Goal: Find specific page/section: Find specific page/section

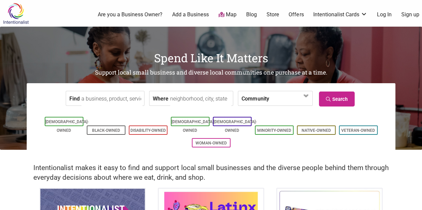
click at [204, 94] on input "Where" at bounding box center [200, 98] width 61 height 15
type input "e"
type input "[GEOGRAPHIC_DATA]"
click at [341, 103] on link "Search" at bounding box center [337, 99] width 36 height 15
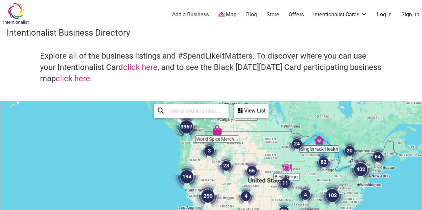
drag, startPoint x: 250, startPoint y: 171, endPoint x: 253, endPoint y: 100, distance: 71.0
click at [253, 100] on div "Intentionalist Business Directory Explore all of the business listings and #Spe…" at bounding box center [211, 194] width 422 height 334
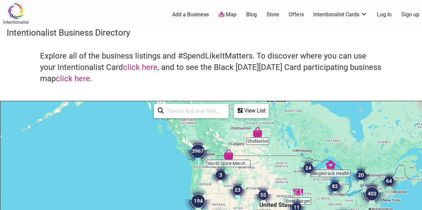
drag, startPoint x: 185, startPoint y: 146, endPoint x: 199, endPoint y: 182, distance: 38.4
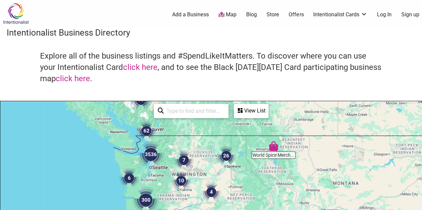
drag, startPoint x: 118, startPoint y: 180, endPoint x: 179, endPoint y: 131, distance: 78.4
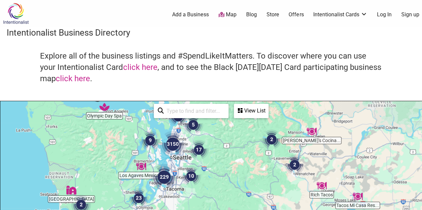
drag, startPoint x: 137, startPoint y: 174, endPoint x: 181, endPoint y: 144, distance: 53.1
click at [181, 144] on img "3150" at bounding box center [173, 144] width 32 height 32
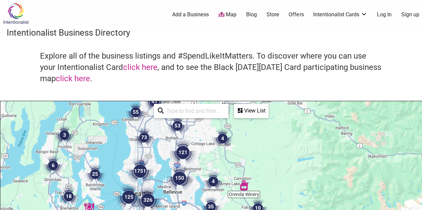
click at [136, 169] on img "1751" at bounding box center [140, 171] width 32 height 32
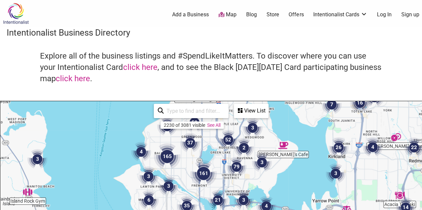
drag, startPoint x: 202, startPoint y: 190, endPoint x: 199, endPoint y: 150, distance: 40.1
click at [199, 150] on img "37" at bounding box center [189, 142] width 25 height 25
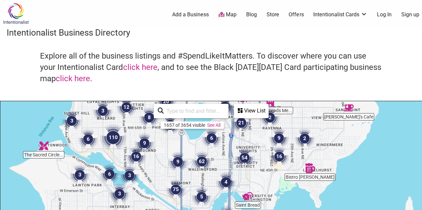
click at [204, 161] on img "62" at bounding box center [201, 161] width 25 height 25
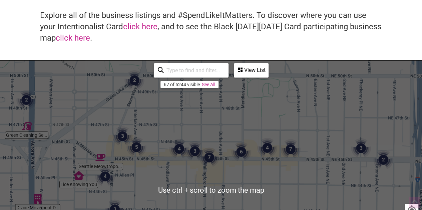
scroll to position [42, 0]
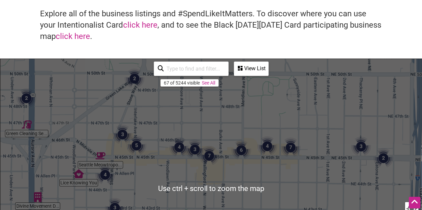
click at [194, 149] on img "3" at bounding box center [194, 149] width 25 height 25
